Goal: Navigation & Orientation: Understand site structure

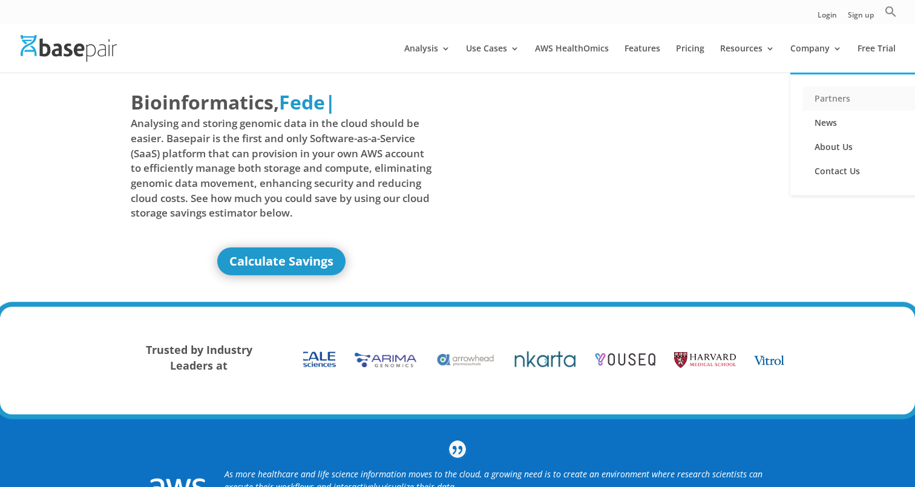
click at [830, 96] on link "Partners" at bounding box center [862, 99] width 121 height 24
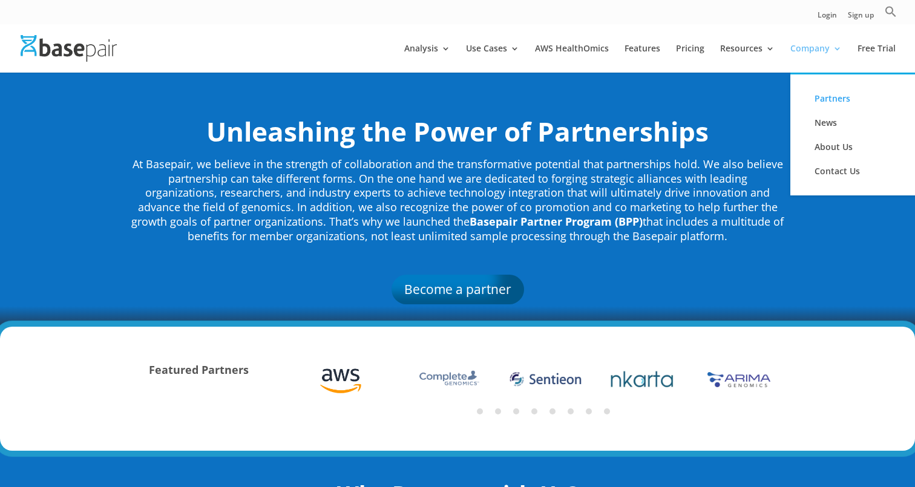
click at [825, 50] on link "Company" at bounding box center [815, 58] width 51 height 28
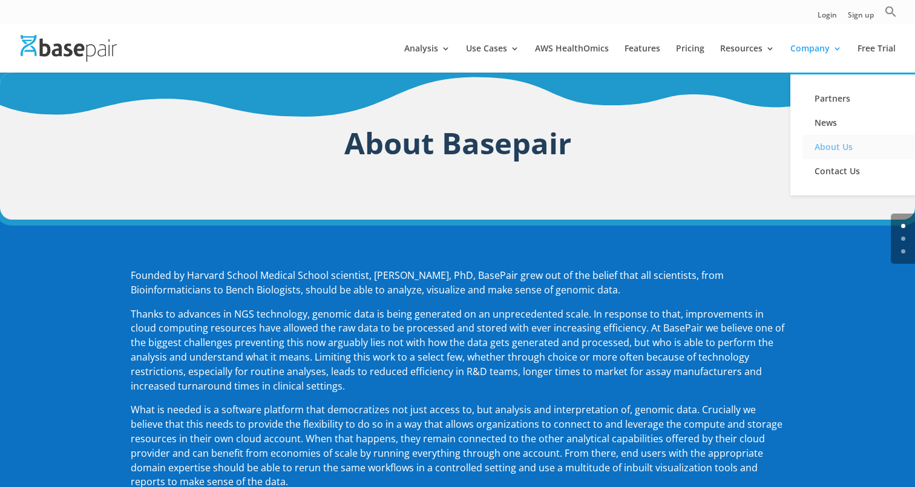
click at [832, 149] on link "About Us" at bounding box center [862, 147] width 121 height 24
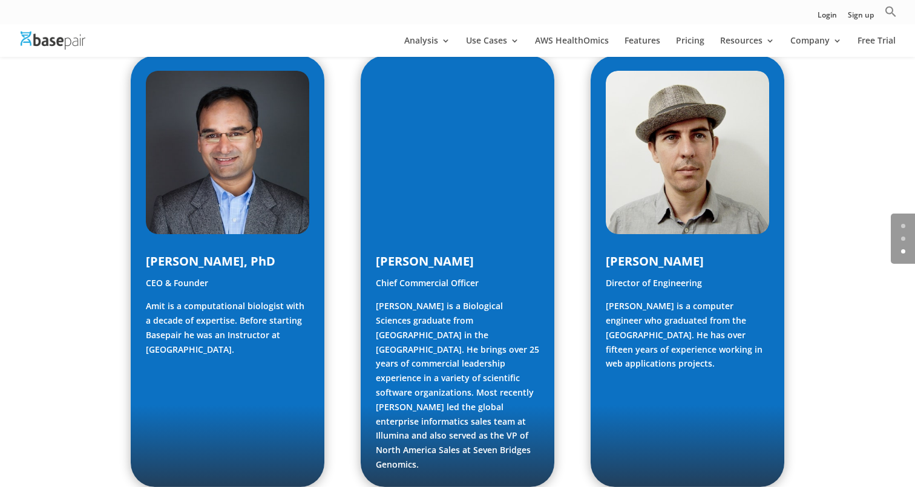
scroll to position [613, 0]
